Goal: Information Seeking & Learning: Find contact information

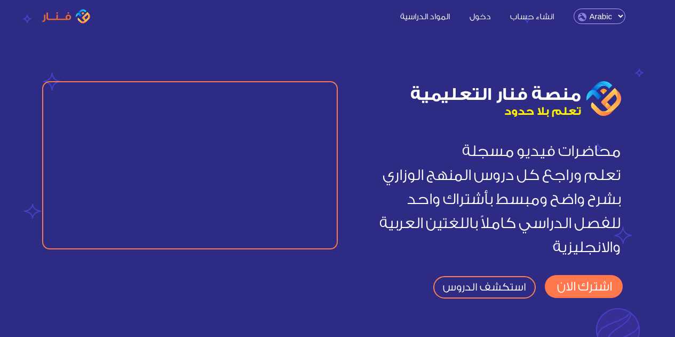
drag, startPoint x: 344, startPoint y: 38, endPoint x: 336, endPoint y: 37, distance: 7.5
click at [344, 38] on section "منصة فنار التعليمية تعلم بلا حدود محاضرات فيديو مسجلة تعلم وراجع كل دروس المنهج…" at bounding box center [337, 157] width 675 height 314
click at [600, 14] on select "English Arabic" at bounding box center [600, 16] width 52 height 15
select select "en"
click at [575, 9] on select "English Arabic" at bounding box center [600, 16] width 52 height 15
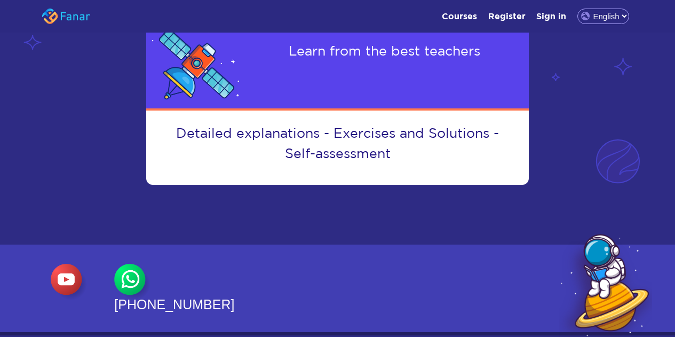
scroll to position [1302, 0]
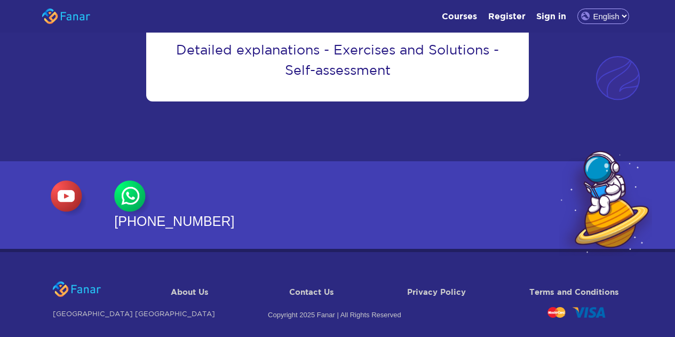
drag, startPoint x: 259, startPoint y: 196, endPoint x: 164, endPoint y: 202, distance: 95.2
click at [164, 202] on div "[PHONE_NUMBER]" at bounding box center [193, 204] width 158 height 49
copy span "971 54 7323326"
click at [304, 287] on link "Contact Us" at bounding box center [311, 291] width 45 height 9
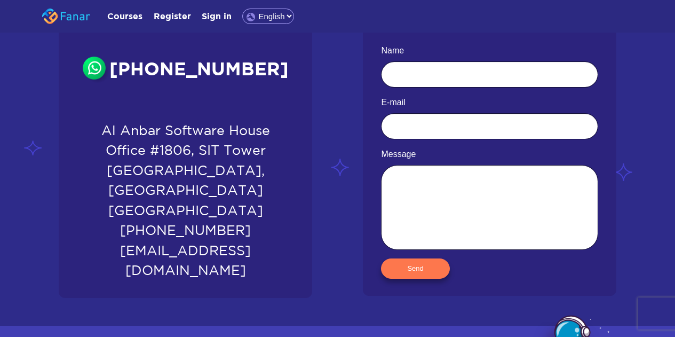
scroll to position [107, 0]
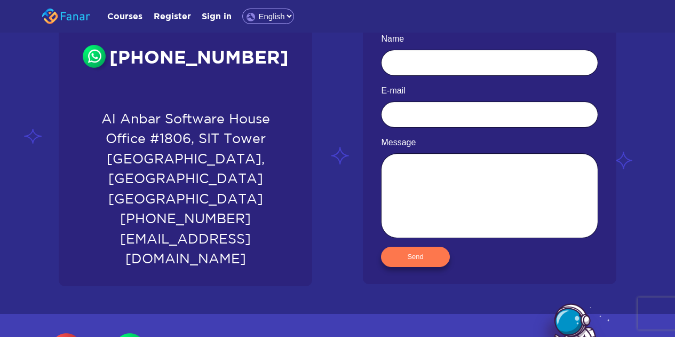
drag, startPoint x: 101, startPoint y: 119, endPoint x: 273, endPoint y: 145, distance: 173.3
click at [273, 145] on span "Al Anbar Software House Office #1806, SIT Tower Dubai Silicon Oasis, Dubai Unit…" at bounding box center [185, 189] width 236 height 160
copy span "Al Anbar Software House Office #1806, SIT Tower"
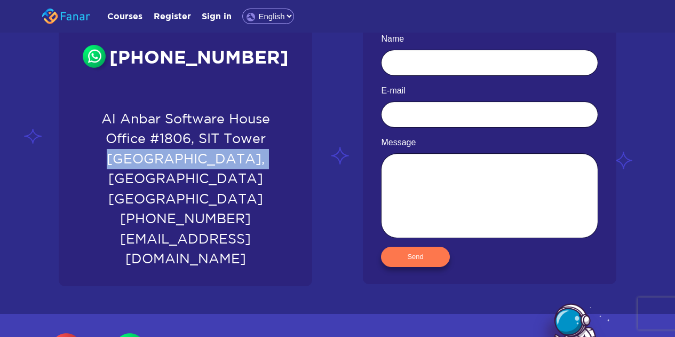
drag, startPoint x: 103, startPoint y: 162, endPoint x: 225, endPoint y: 163, distance: 122.2
click at [225, 163] on span "Al Anbar Software House Office #1806, SIT Tower Dubai Silicon Oasis, Dubai Unit…" at bounding box center [185, 189] width 236 height 160
copy span "Dubai Silicon Oasis"
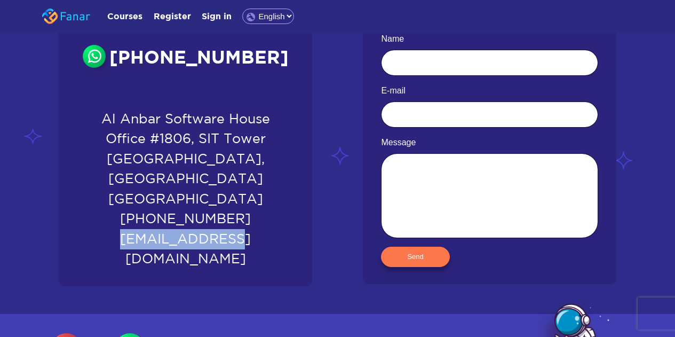
drag, startPoint x: 244, startPoint y: 222, endPoint x: 134, endPoint y: 226, distance: 110.5
click at [134, 226] on span "Al Anbar Software House Office #1806, SIT Tower Dubai Silicon Oasis, Dubai Unit…" at bounding box center [185, 189] width 236 height 160
copy span "admin@fanar.ae"
